Goal: Information Seeking & Learning: Learn about a topic

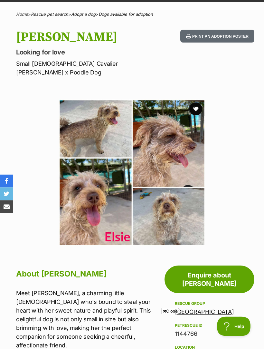
scroll to position [43, 0]
click at [105, 137] on img at bounding box center [132, 172] width 147 height 147
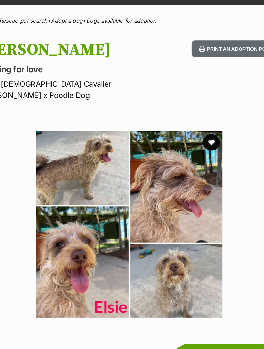
scroll to position [0, 0]
click at [151, 203] on img at bounding box center [132, 192] width 147 height 147
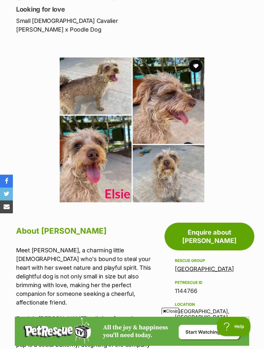
click at [249, 84] on section "Available 1 of 1 images Next Prev 1" at bounding box center [132, 125] width 264 height 156
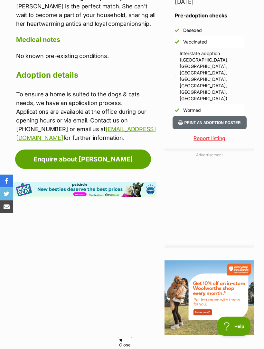
scroll to position [571, 0]
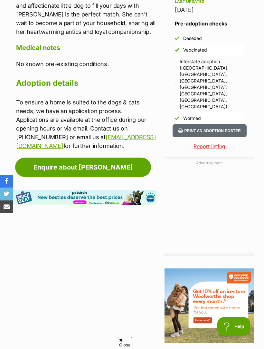
click at [52, 164] on link "Enquire about Elsie" at bounding box center [83, 166] width 136 height 19
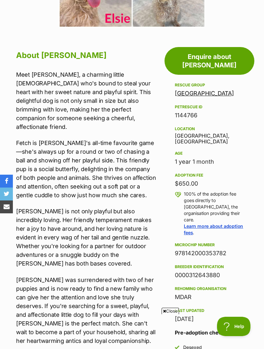
scroll to position [261, 0]
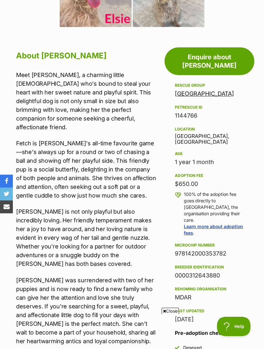
click at [197, 90] on link "[GEOGRAPHIC_DATA]" at bounding box center [204, 93] width 59 height 7
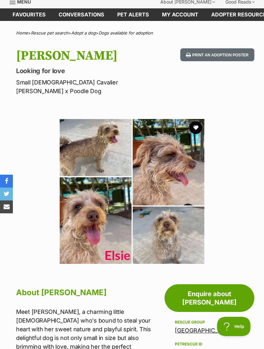
scroll to position [0, 0]
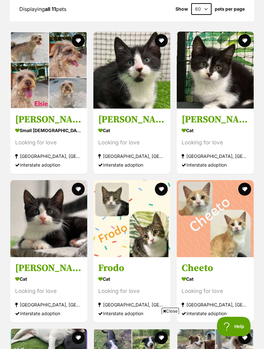
scroll to position [556, 0]
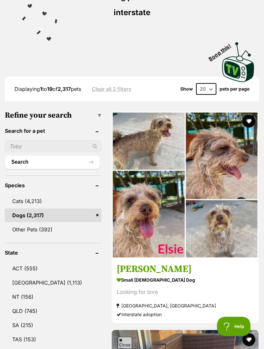
click at [150, 275] on section "small female Dog Looking for love Maryborough West, QLD Interstate adoption" at bounding box center [185, 296] width 137 height 43
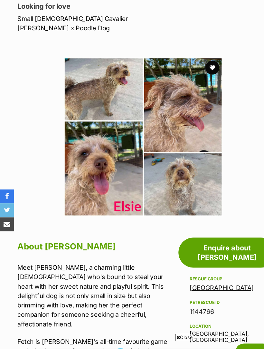
click at [240, 104] on section "Available 0 of 1 images Next Prev 1" at bounding box center [132, 121] width 264 height 156
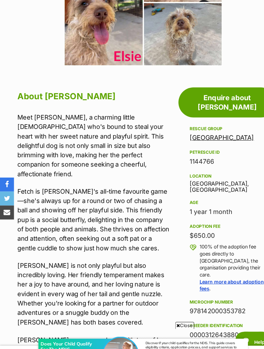
click at [202, 134] on link "Maryborough Animal Refuge" at bounding box center [204, 137] width 59 height 7
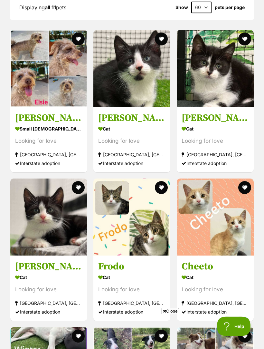
scroll to position [564, 0]
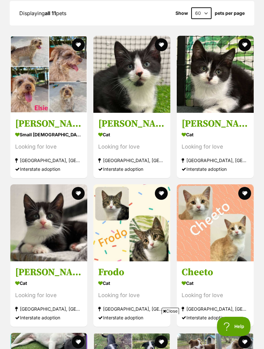
click at [39, 85] on img at bounding box center [48, 74] width 77 height 77
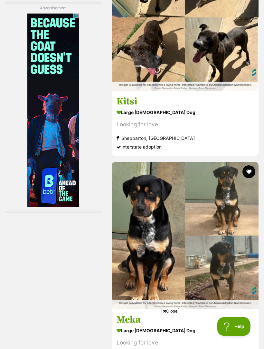
scroll to position [1972, 0]
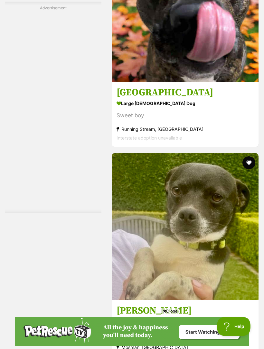
scroll to position [1211, 0]
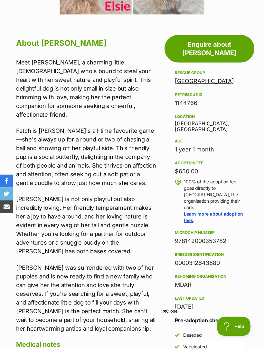
scroll to position [274, 0]
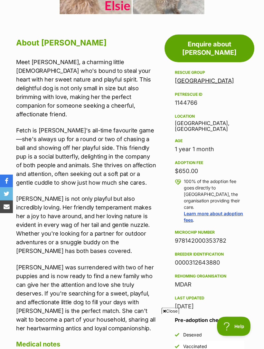
click at [205, 190] on p "100% of the adoption fee goes directly to [GEOGRAPHIC_DATA], the organisation p…" at bounding box center [214, 200] width 60 height 45
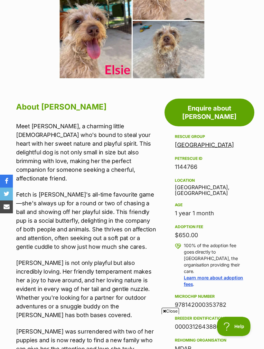
scroll to position [198, 0]
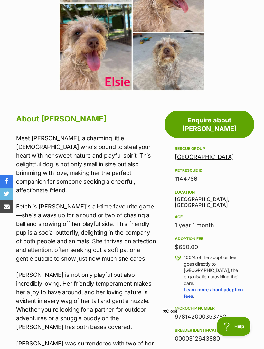
click at [208, 153] on link "[GEOGRAPHIC_DATA]" at bounding box center [204, 156] width 59 height 7
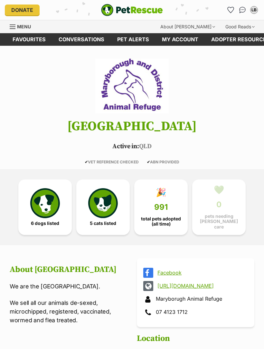
click at [173, 198] on link "🎉 991 total pets adopted (all time)" at bounding box center [160, 206] width 53 height 55
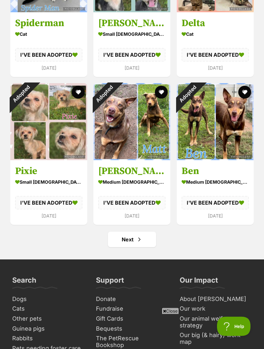
scroll to position [3348, 0]
click at [144, 232] on link "Next" at bounding box center [132, 239] width 48 height 15
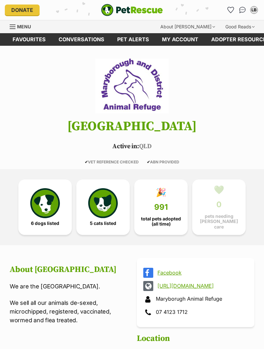
click at [165, 203] on span "991" at bounding box center [161, 207] width 14 height 9
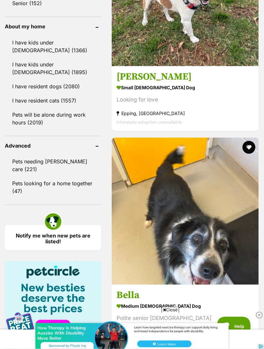
scroll to position [791, 0]
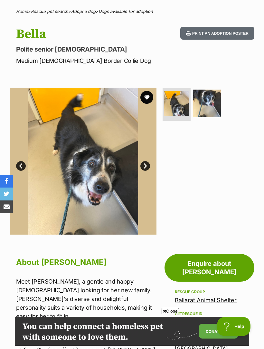
scroll to position [32, 0]
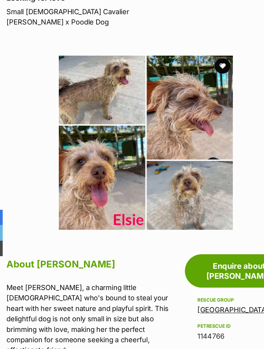
scroll to position [95, 0]
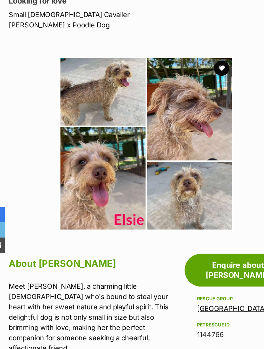
click at [102, 139] on img at bounding box center [132, 121] width 147 height 147
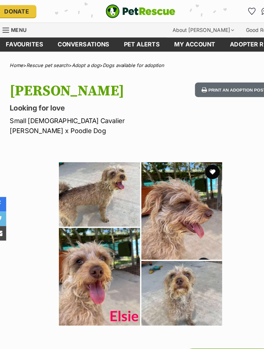
scroll to position [0, 0]
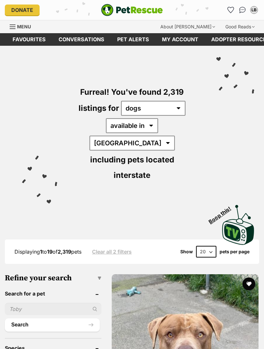
click at [156, 5] on img "PetRescue" at bounding box center [132, 10] width 62 height 12
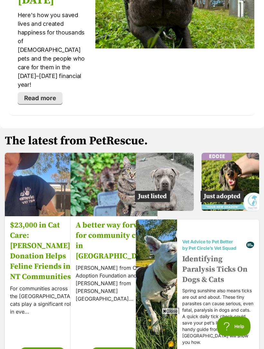
scroll to position [1396, 0]
click at [237, 153] on img at bounding box center [231, 182] width 58 height 58
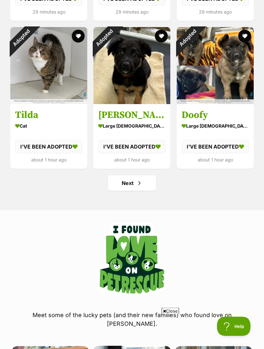
scroll to position [787, 0]
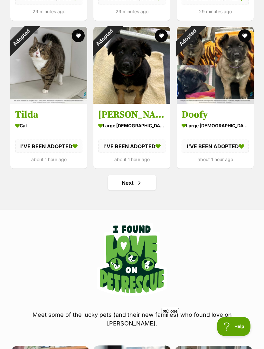
click at [141, 181] on span "Next page" at bounding box center [139, 183] width 6 height 8
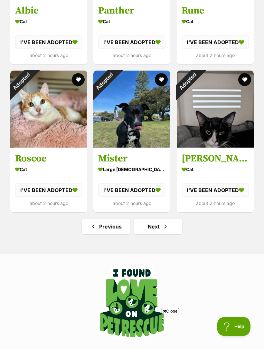
scroll to position [708, 0]
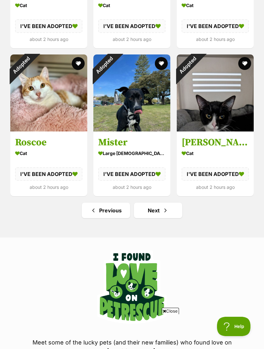
click at [169, 208] on link "Next" at bounding box center [158, 210] width 48 height 15
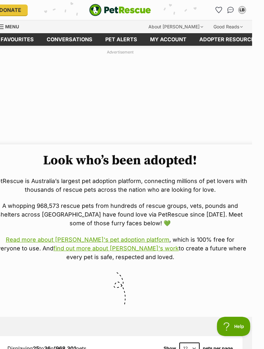
scroll to position [0, 12]
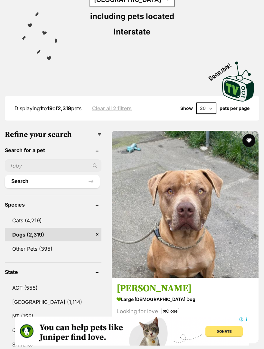
scroll to position [143, 0]
